Goal: Task Accomplishment & Management: Complete application form

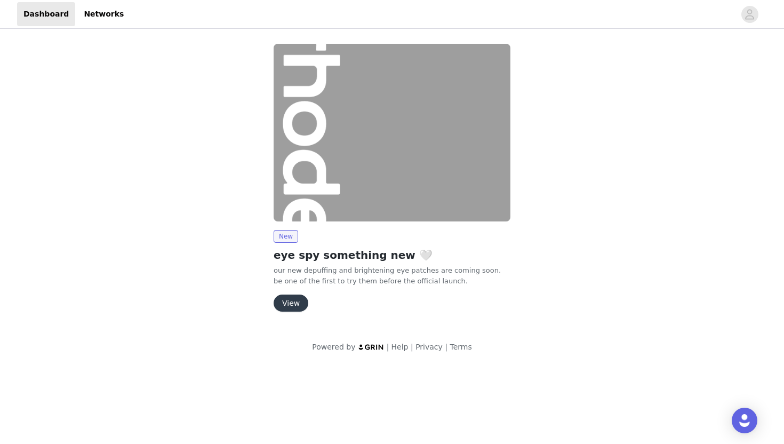
click at [291, 298] on button "View" at bounding box center [291, 303] width 35 height 17
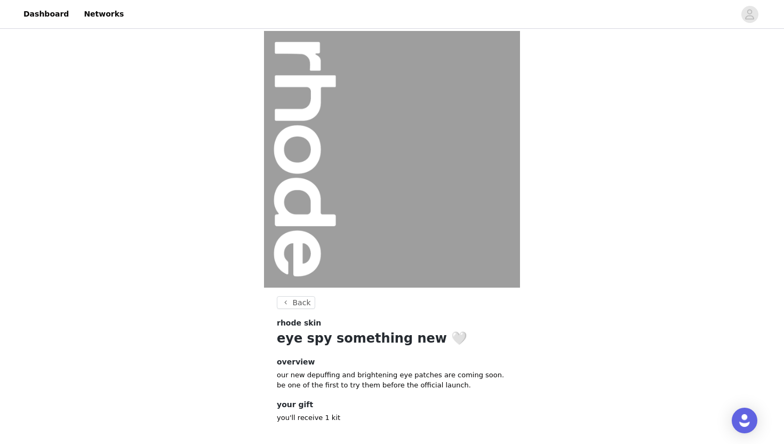
scroll to position [51, 0]
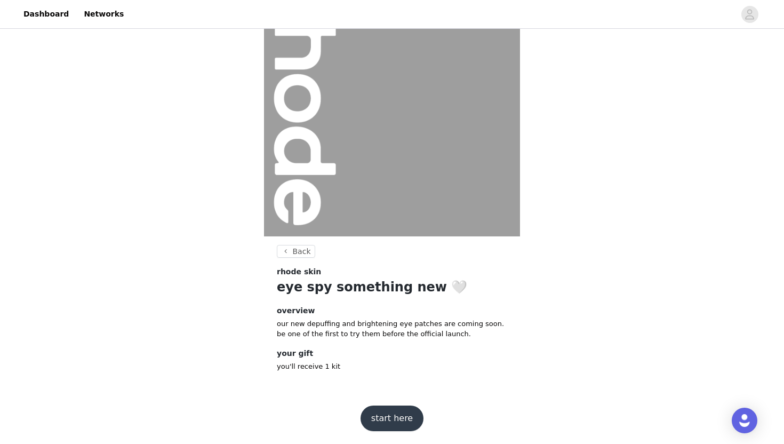
click at [399, 425] on button "start here" at bounding box center [392, 419] width 63 height 26
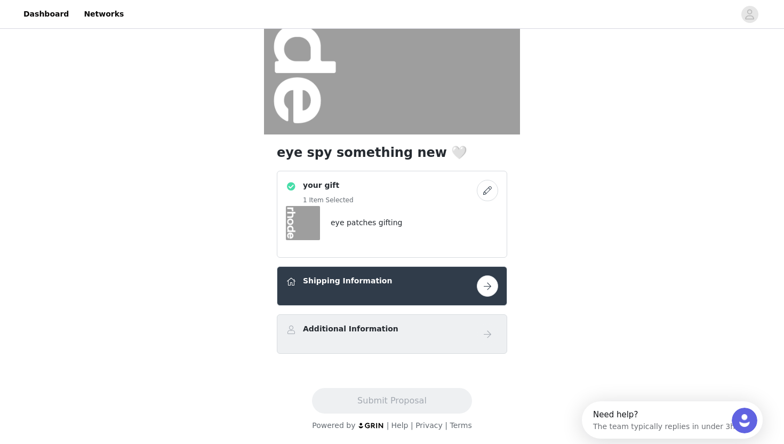
click at [486, 293] on button "button" at bounding box center [487, 285] width 21 height 21
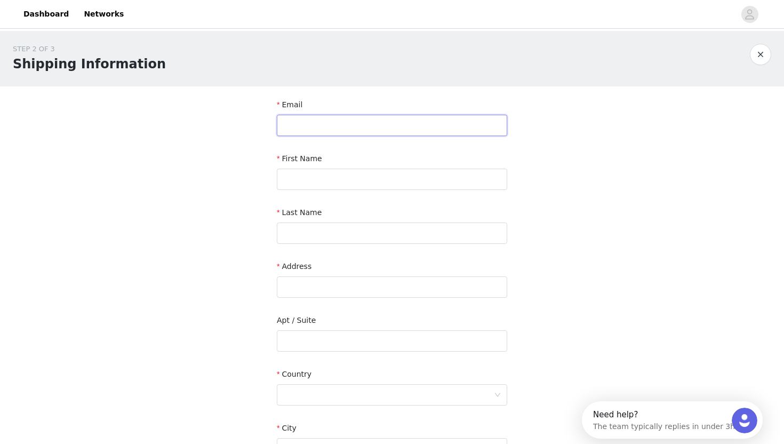
click at [347, 123] on input "text" at bounding box center [392, 125] width 231 height 21
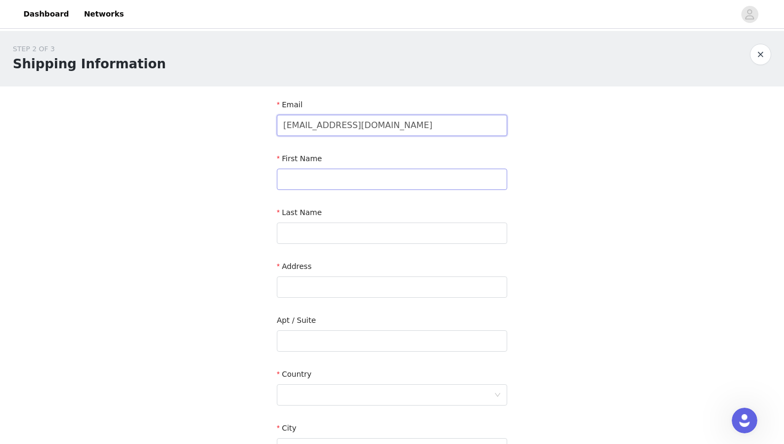
type input "[EMAIL_ADDRESS][DOMAIN_NAME]"
click at [311, 172] on input "text" at bounding box center [392, 179] width 231 height 21
type input "Tai"
click at [304, 239] on input "text" at bounding box center [392, 233] width 231 height 21
type input "[PERSON_NAME]"
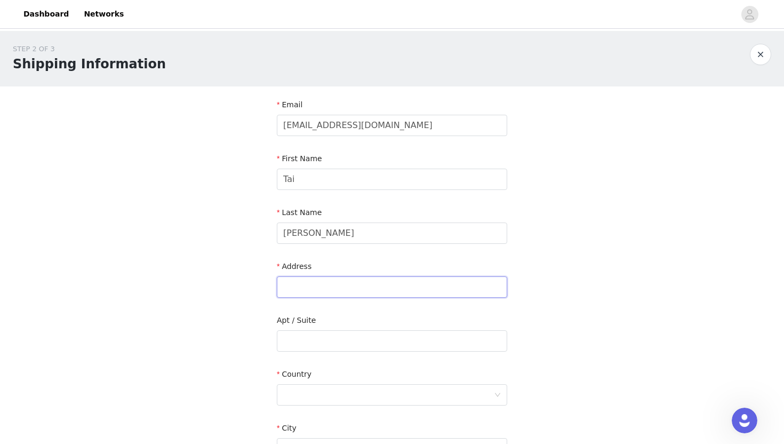
click at [305, 290] on input "text" at bounding box center [392, 286] width 231 height 21
type input "97 Cabinet Way"
click at [354, 388] on div at bounding box center [388, 395] width 211 height 20
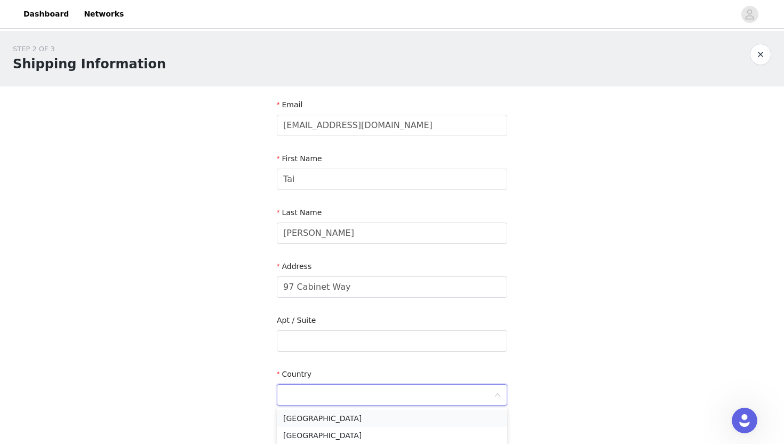
click at [346, 420] on li "[GEOGRAPHIC_DATA]" at bounding box center [392, 418] width 231 height 17
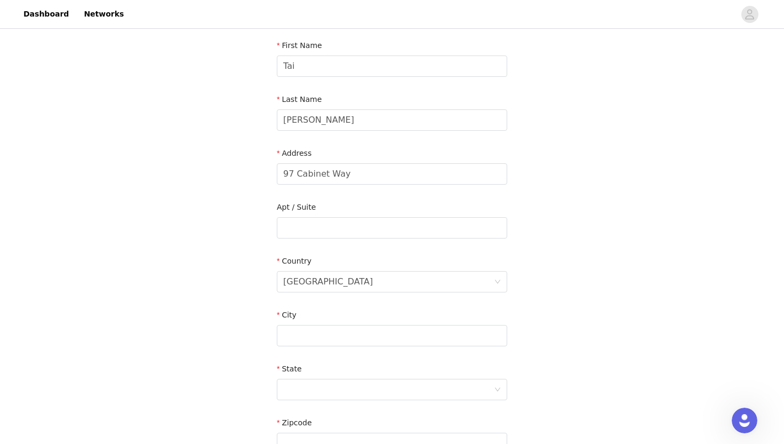
scroll to position [155, 0]
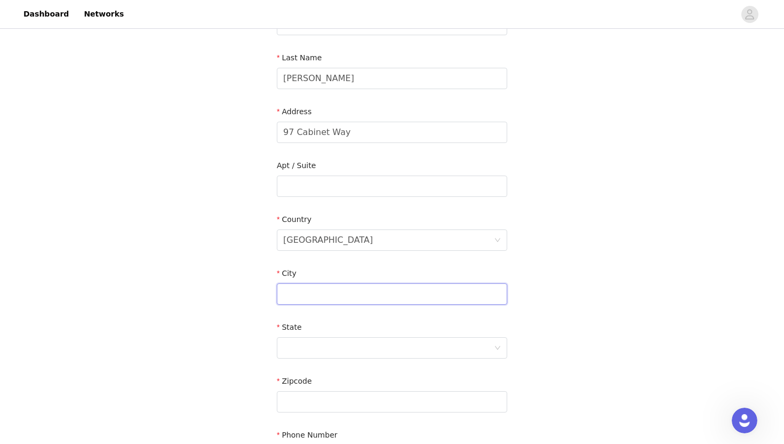
click at [341, 296] on input "text" at bounding box center [392, 293] width 231 height 21
type input "Round O"
click at [340, 342] on div at bounding box center [388, 348] width 211 height 20
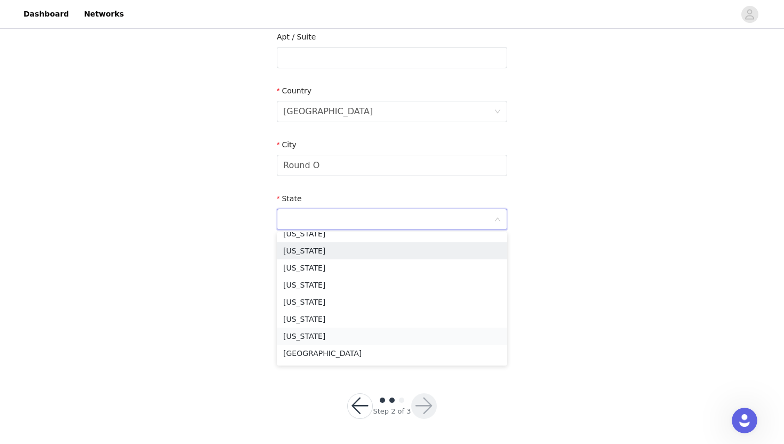
scroll to position [836, 0]
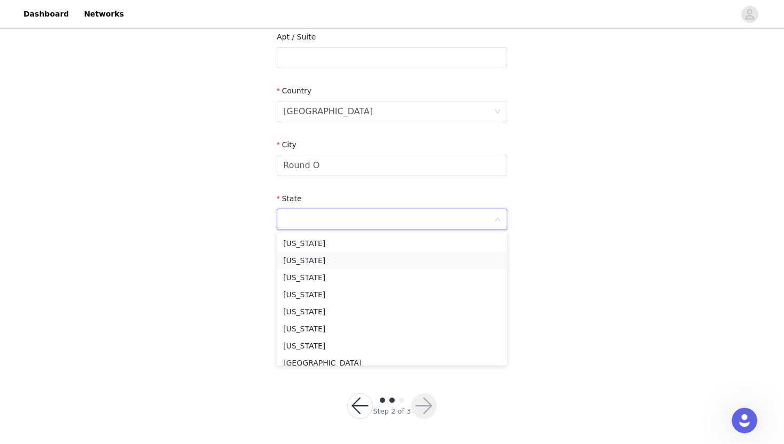
click at [393, 262] on li "[US_STATE]" at bounding box center [392, 260] width 231 height 17
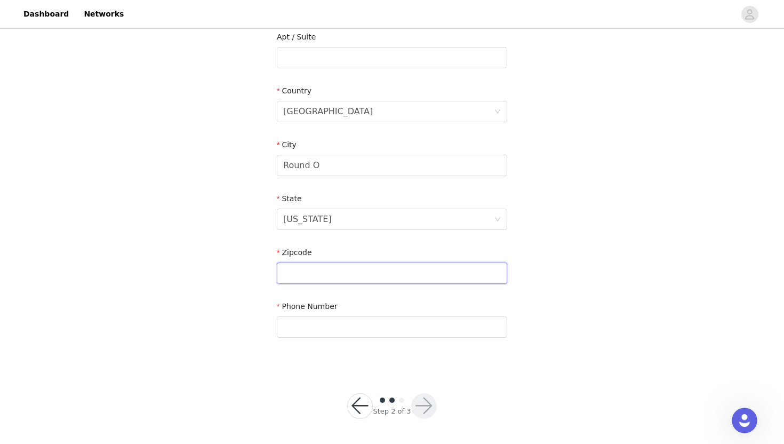
click at [361, 268] on input "text" at bounding box center [392, 273] width 231 height 21
type input "29474"
click at [355, 328] on input "text" at bounding box center [392, 326] width 231 height 21
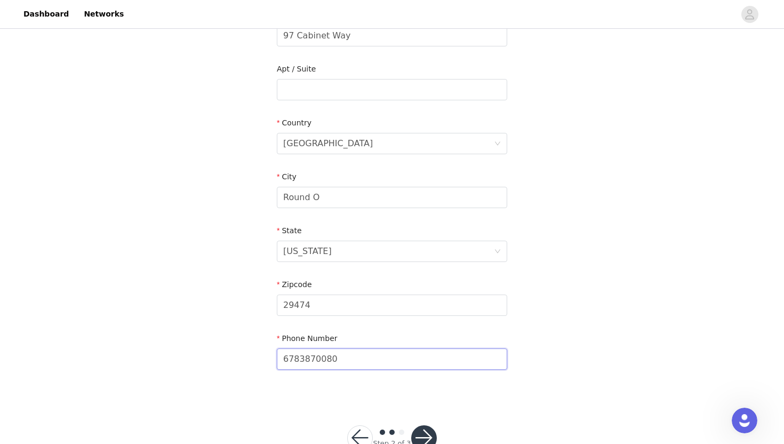
scroll to position [283, 0]
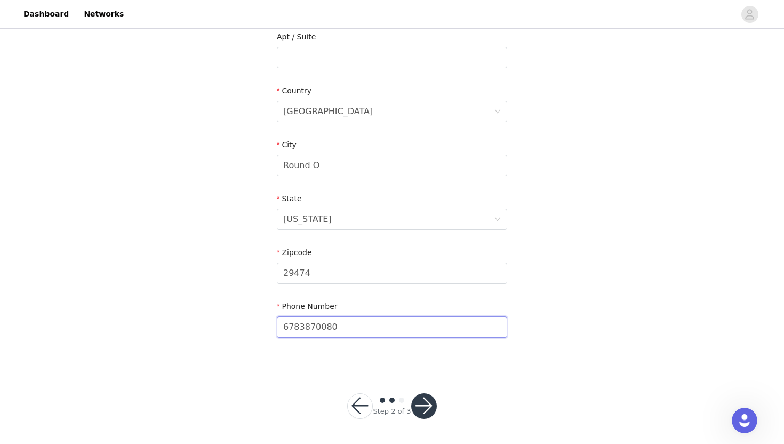
type input "6783870080"
click at [418, 407] on button "button" at bounding box center [424, 406] width 26 height 26
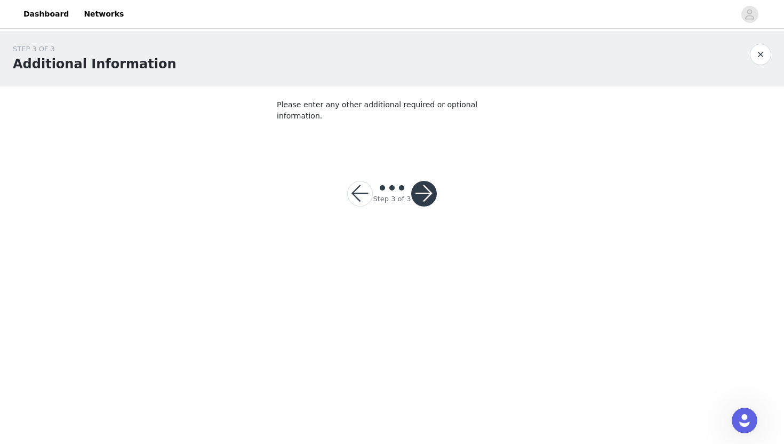
click at [426, 181] on button "button" at bounding box center [424, 194] width 26 height 26
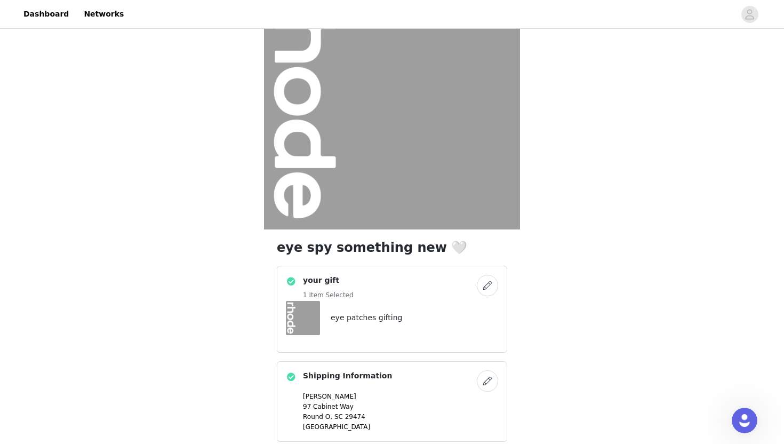
scroll to position [194, 0]
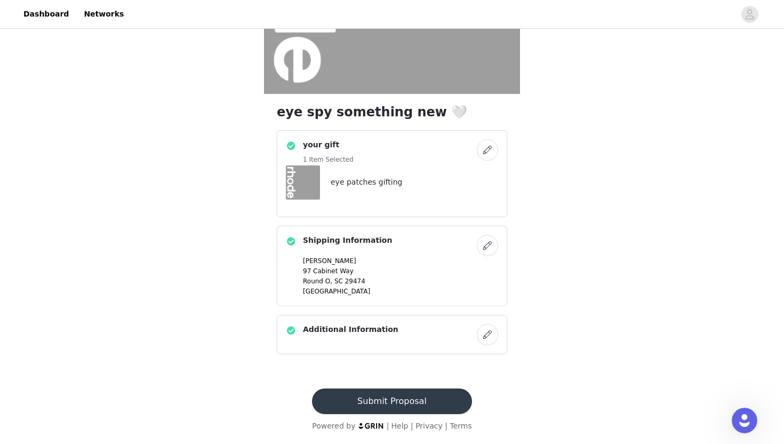
click at [419, 395] on button "Submit Proposal" at bounding box center [392, 401] width 160 height 26
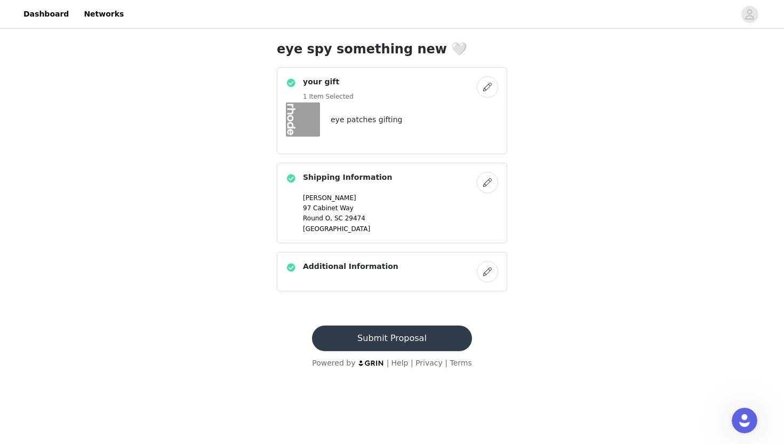
scroll to position [0, 0]
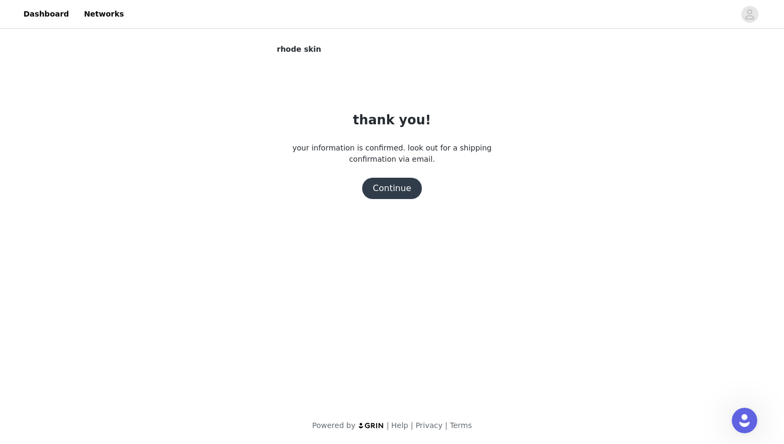
click at [395, 185] on button "Continue" at bounding box center [392, 188] width 60 height 21
